Goal: Transaction & Acquisition: Purchase product/service

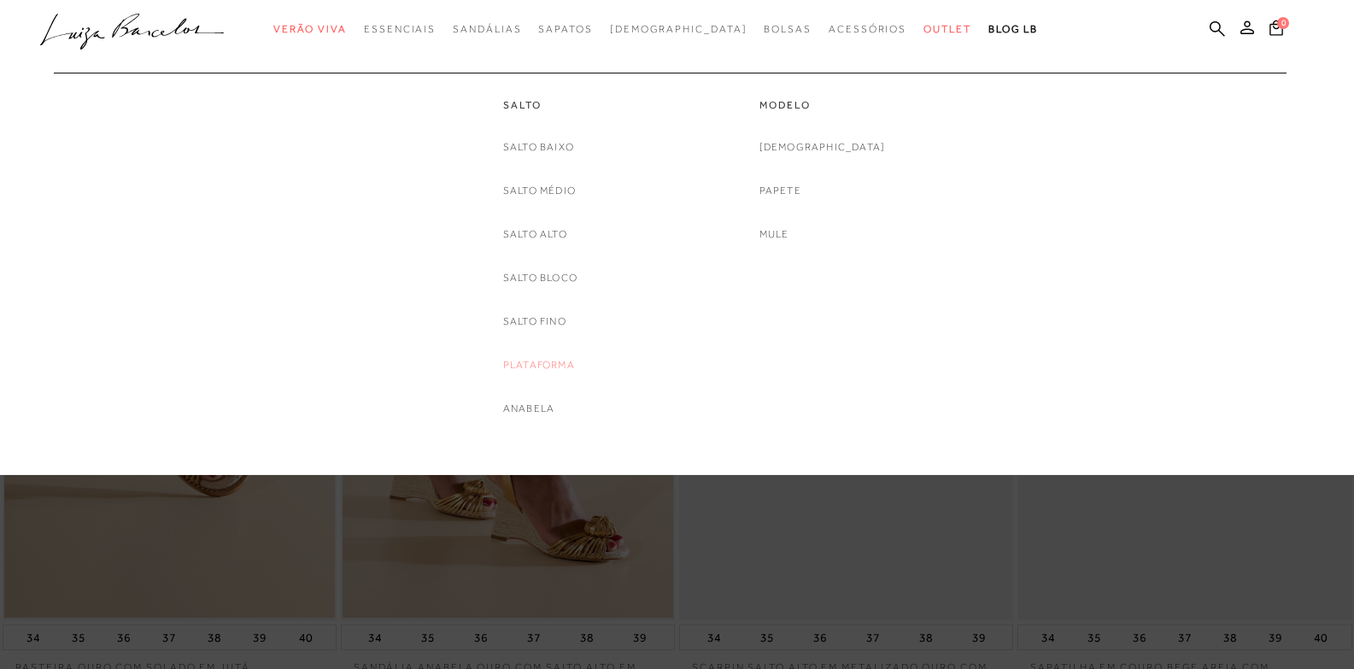
click at [546, 358] on link "Plataforma" at bounding box center [539, 365] width 72 height 18
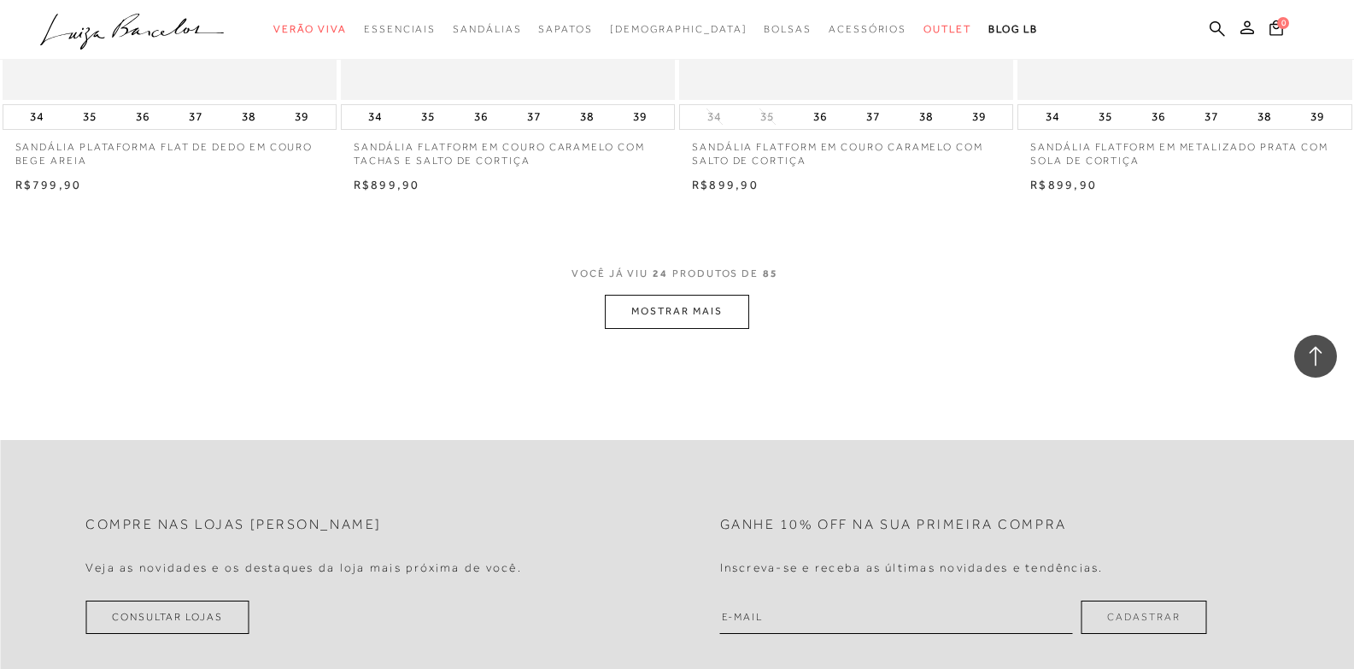
scroll to position [3588, 0]
click at [690, 310] on button "MOSTRAR MAIS" at bounding box center [677, 306] width 144 height 33
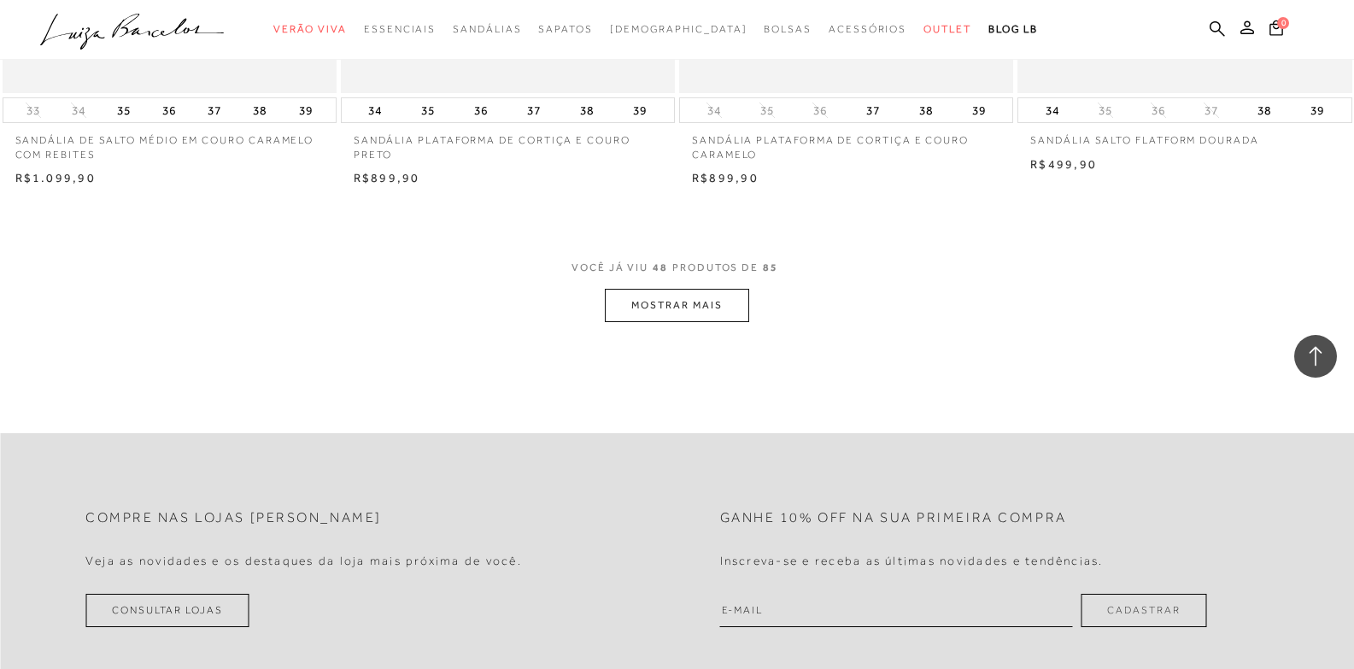
scroll to position [7347, 0]
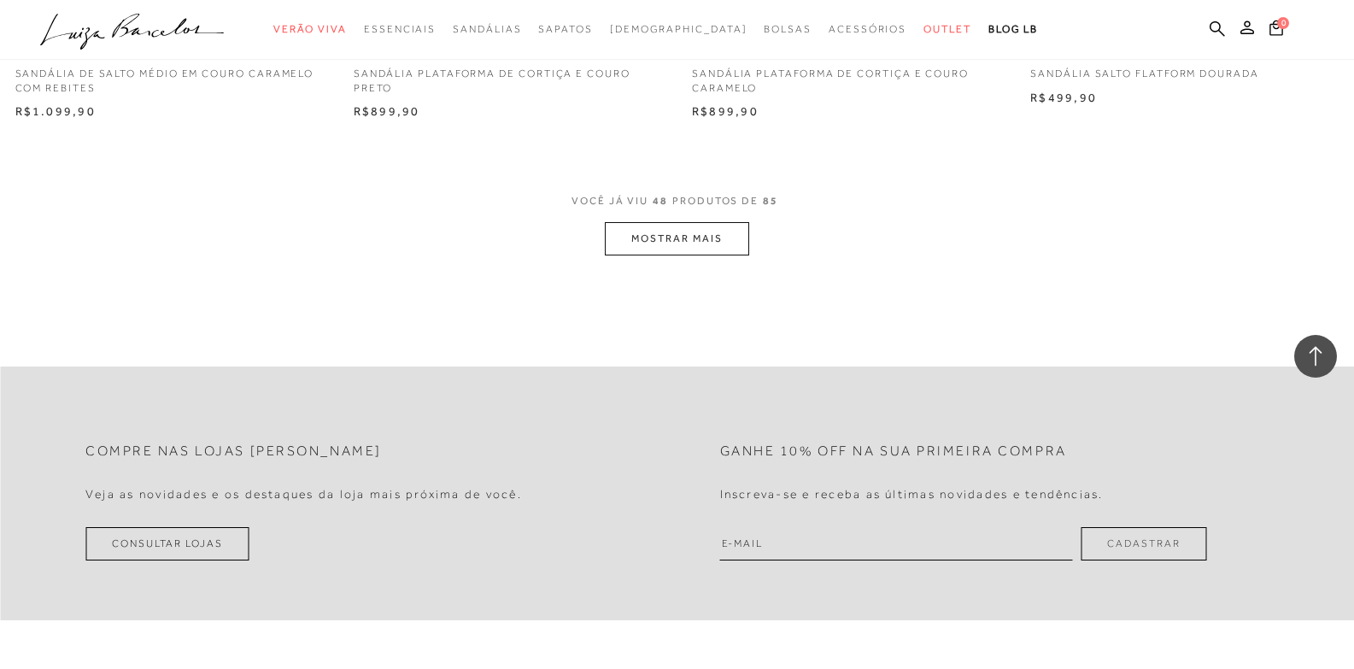
click at [709, 236] on button "MOSTRAR MAIS" at bounding box center [677, 238] width 144 height 33
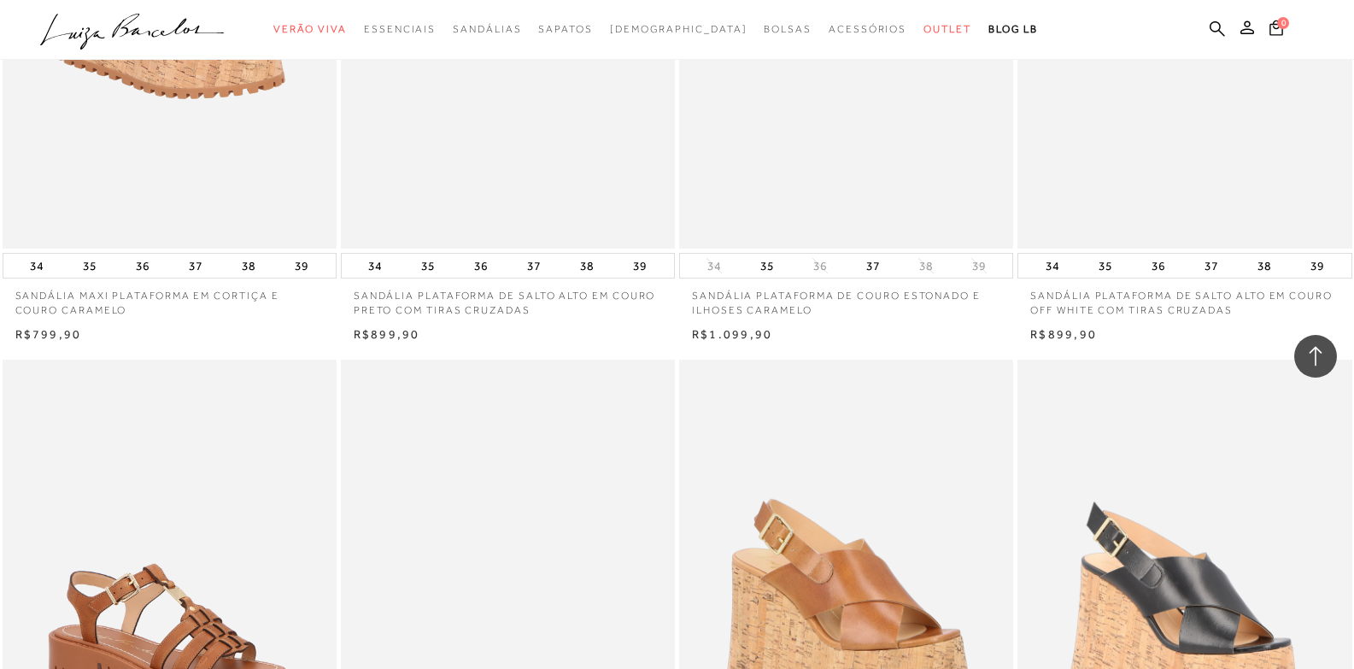
scroll to position [10850, 0]
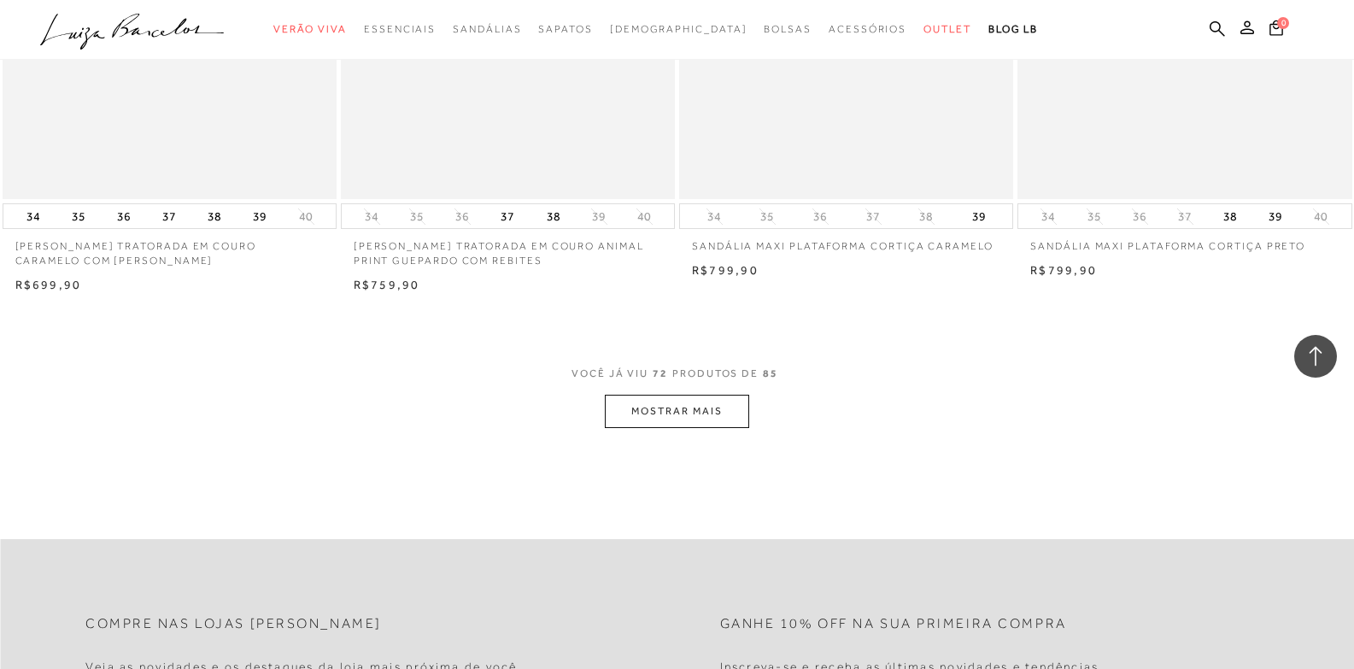
click at [682, 400] on button "MOSTRAR MAIS" at bounding box center [677, 411] width 144 height 33
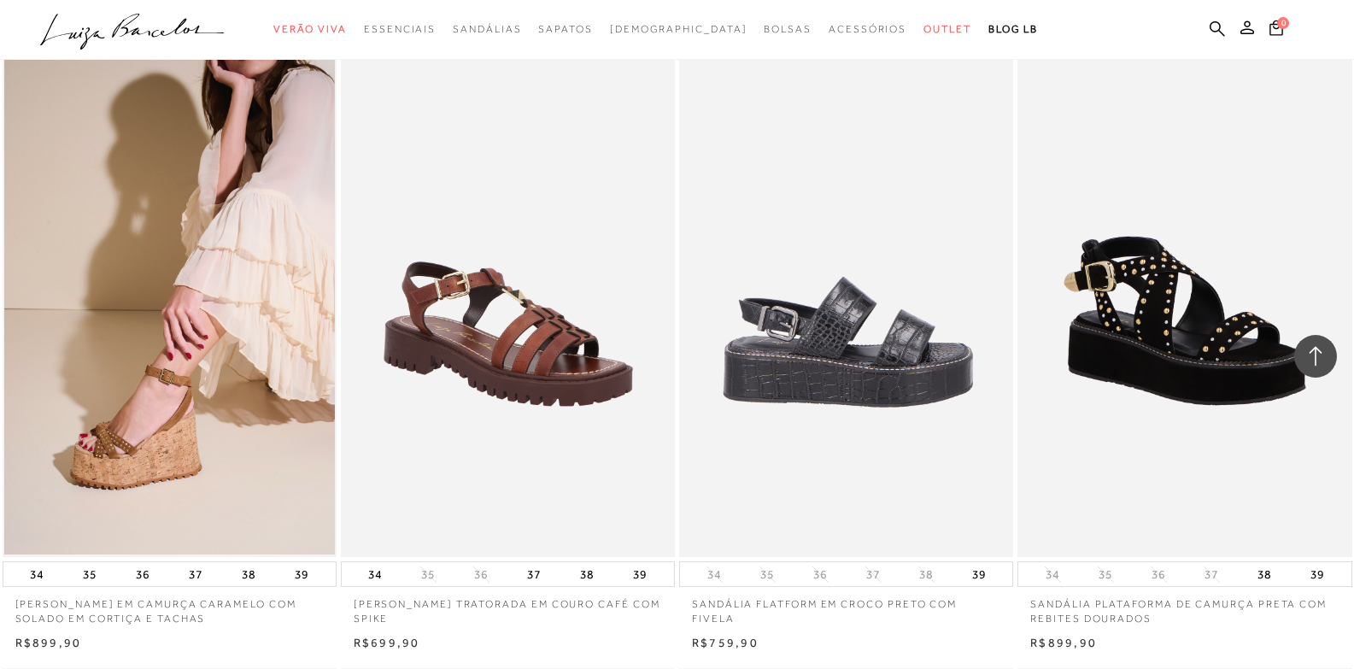
scroll to position [11107, 0]
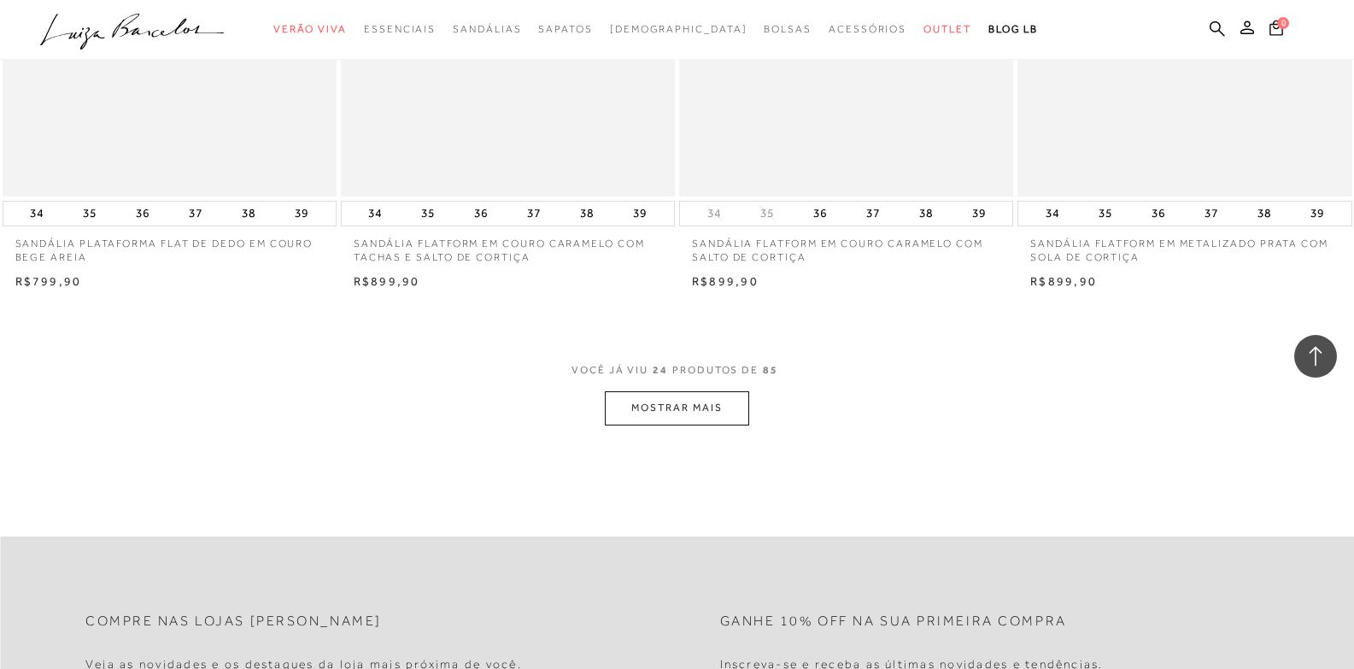
scroll to position [3503, 0]
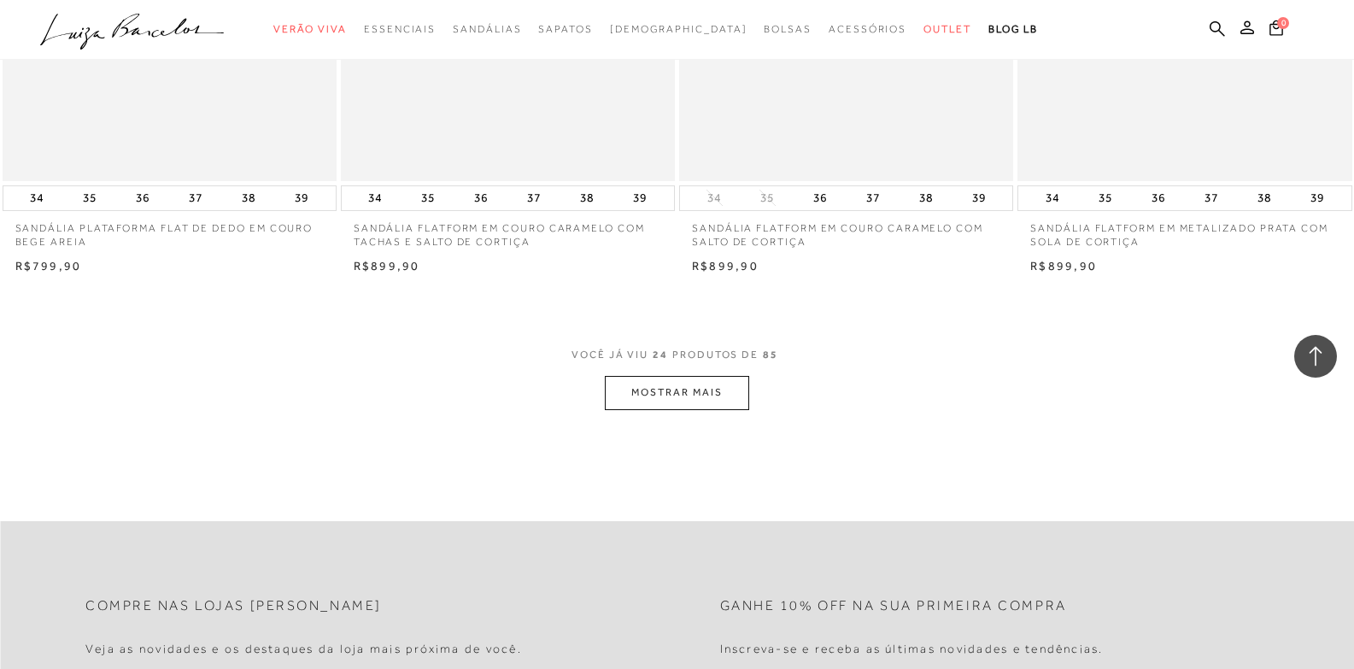
click at [697, 393] on button "MOSTRAR MAIS" at bounding box center [677, 392] width 144 height 33
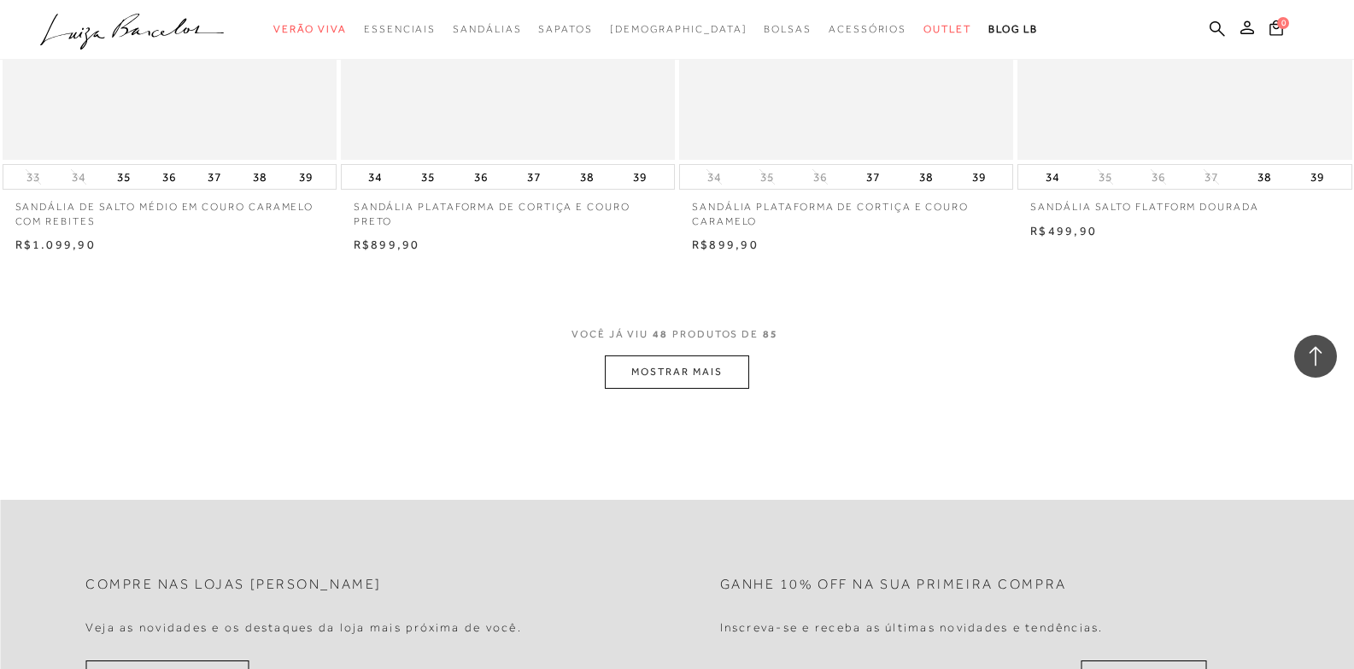
scroll to position [7262, 0]
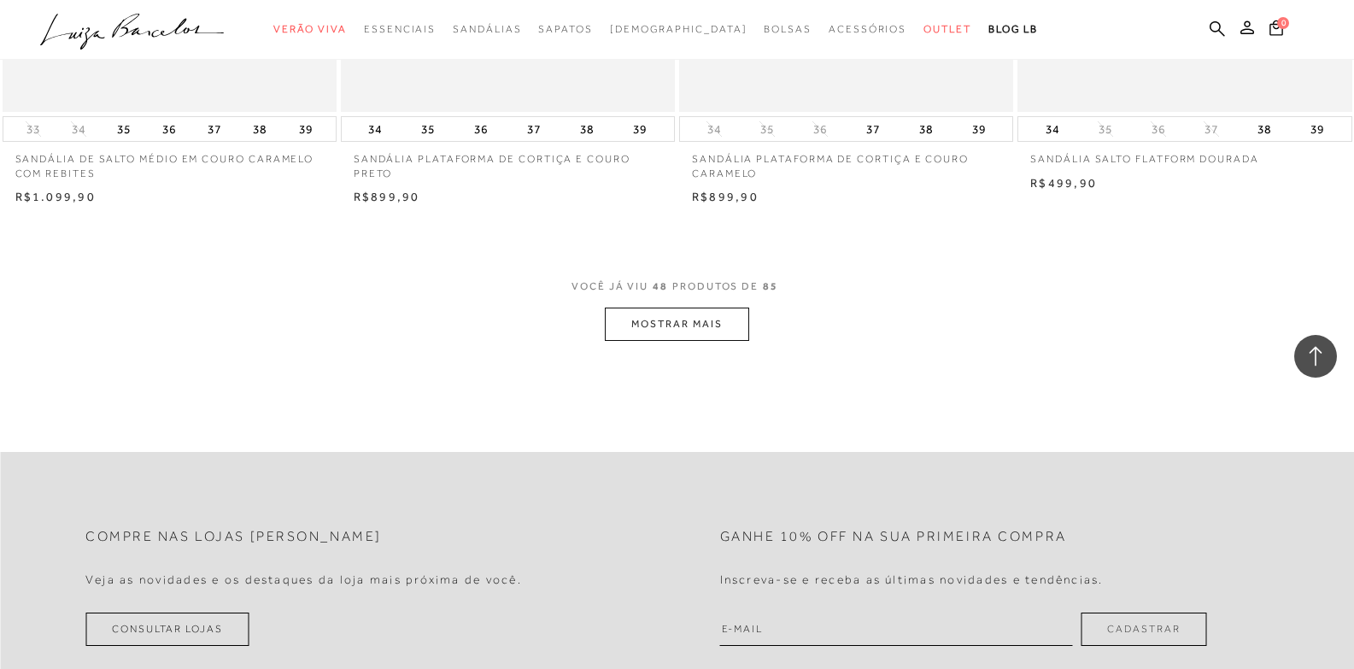
click at [655, 331] on button "MOSTRAR MAIS" at bounding box center [677, 324] width 144 height 33
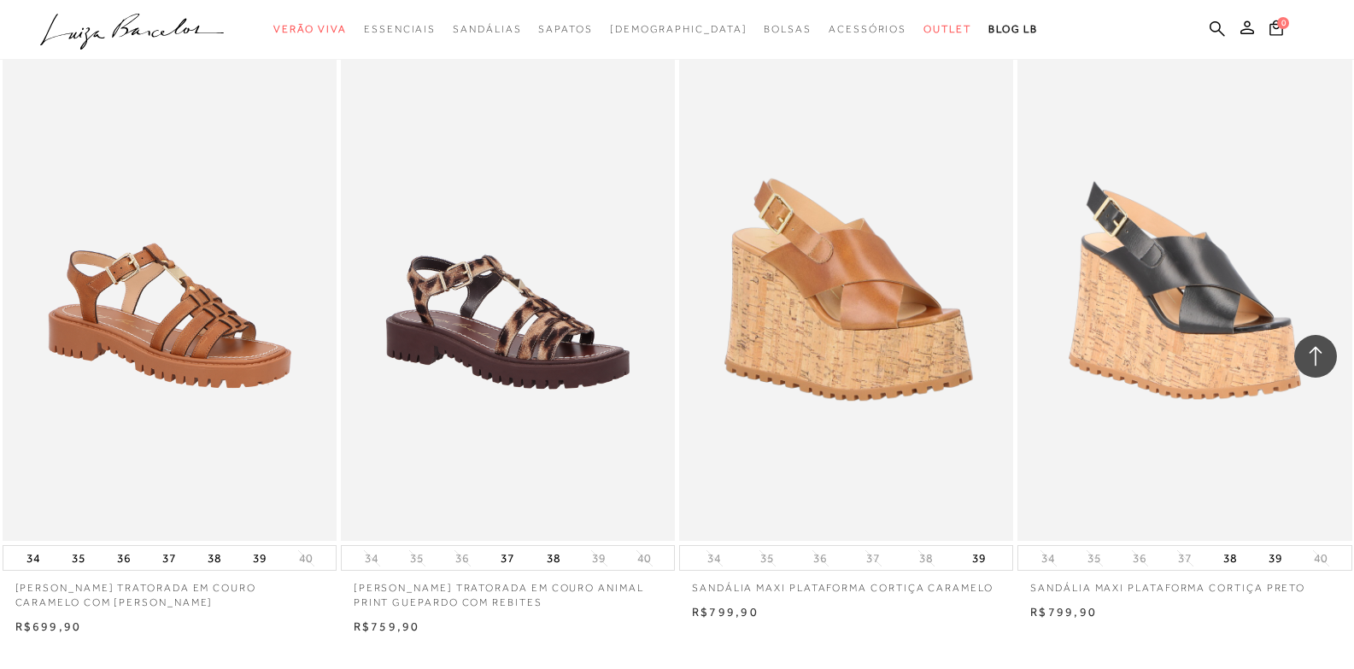
scroll to position [10850, 0]
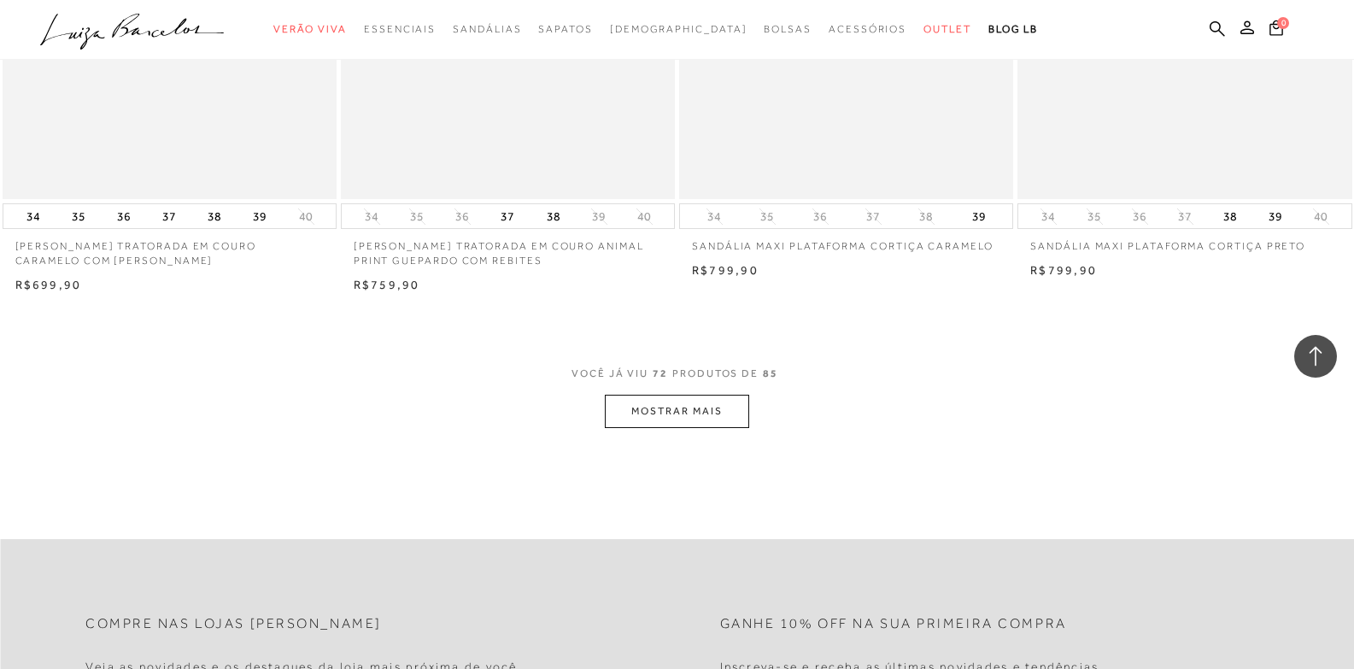
click at [721, 419] on button "MOSTRAR MAIS" at bounding box center [677, 411] width 144 height 33
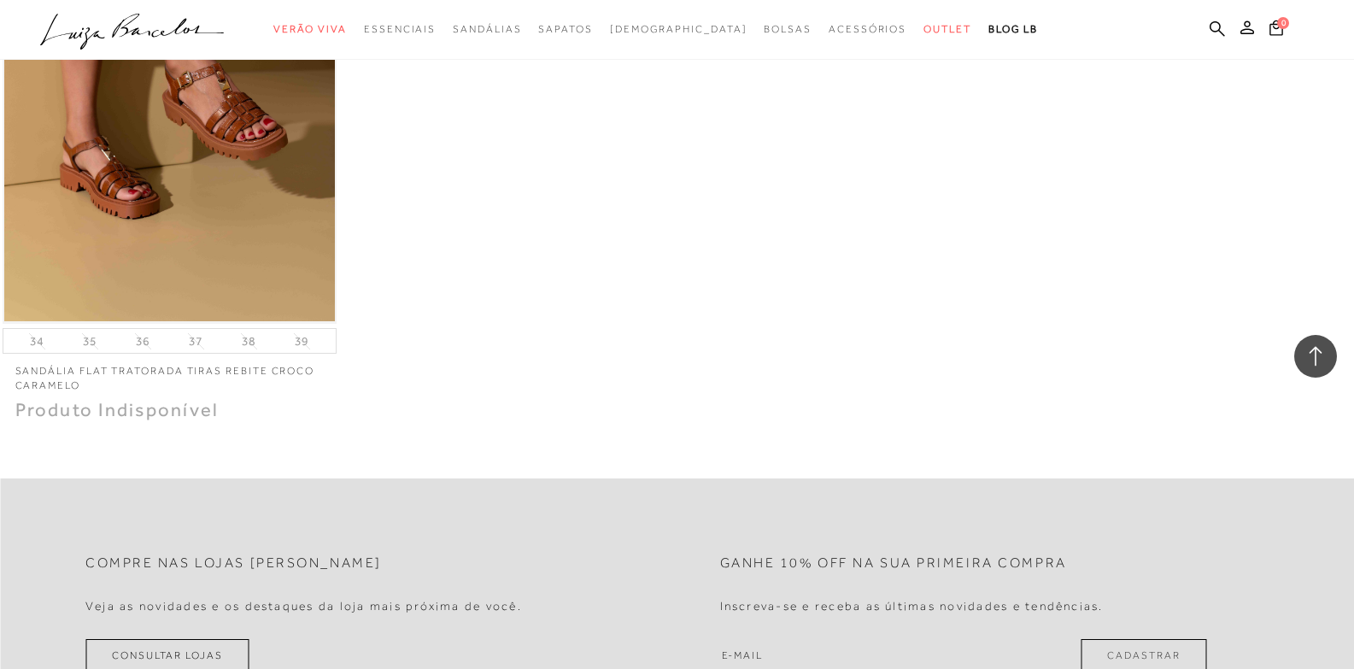
scroll to position [13243, 0]
